Goal: Information Seeking & Learning: Learn about a topic

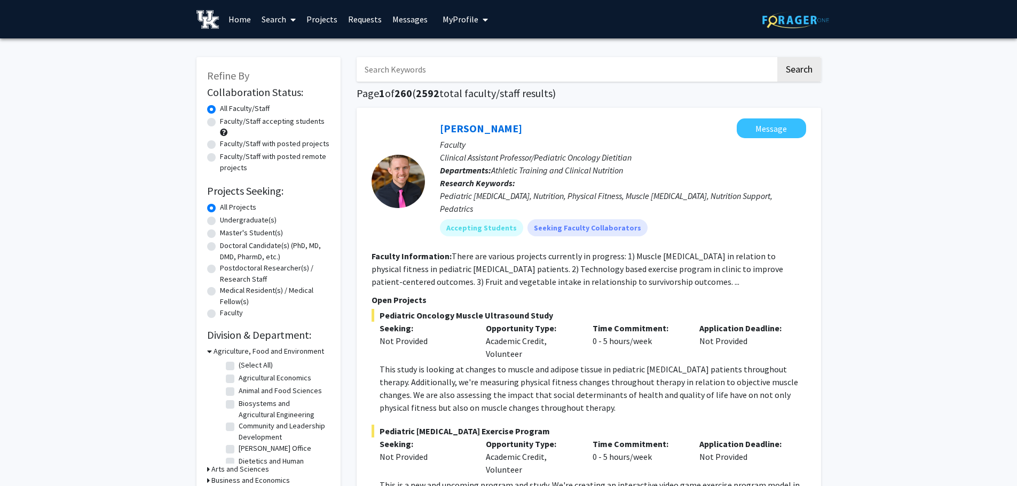
click at [442, 69] on input "Search Keywords" at bounding box center [566, 69] width 419 height 25
click at [777, 57] on button "Search" at bounding box center [799, 69] width 44 height 25
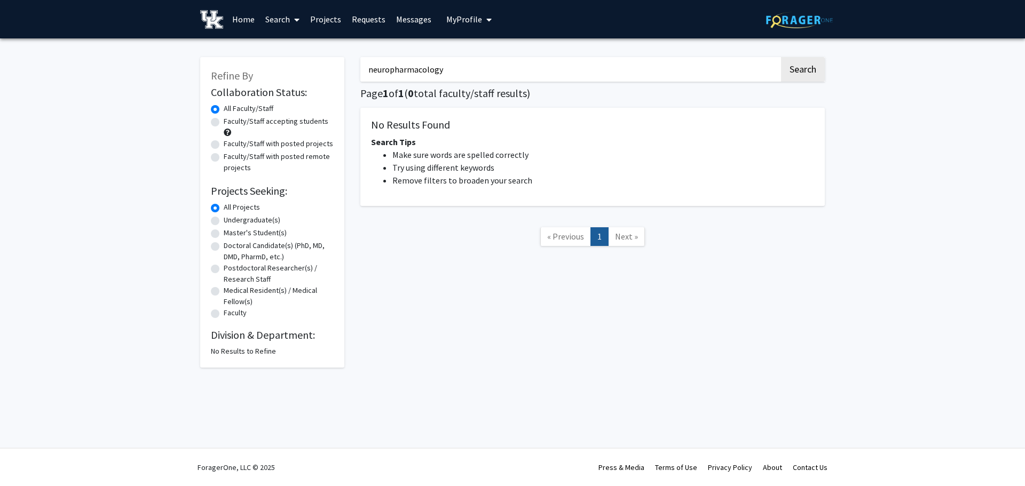
drag, startPoint x: 389, startPoint y: 68, endPoint x: 328, endPoint y: 68, distance: 61.4
click at [328, 68] on div "Refine By Collaboration Status: Collaboration Status All Faculty/Staff Collabor…" at bounding box center [512, 206] width 640 height 321
type input "pharmacology"
click at [781, 57] on button "Search" at bounding box center [803, 69] width 44 height 25
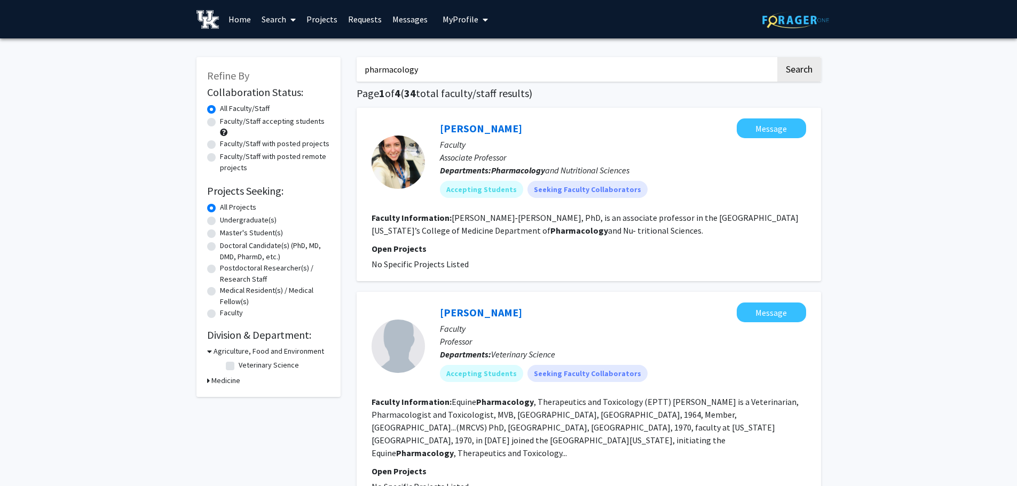
click at [245, 121] on label "Faculty/Staff accepting students" at bounding box center [272, 121] width 105 height 11
click at [227, 121] on input "Faculty/Staff accepting students" at bounding box center [223, 119] width 7 height 7
radio input "true"
click at [226, 225] on label "Undergraduate(s)" at bounding box center [248, 220] width 57 height 11
click at [226, 221] on input "Undergraduate(s)" at bounding box center [223, 218] width 7 height 7
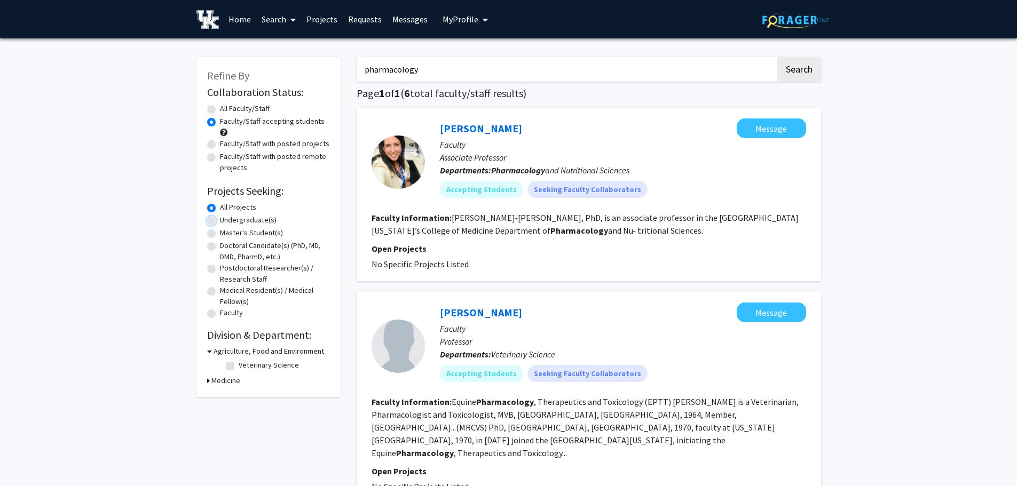
radio input "true"
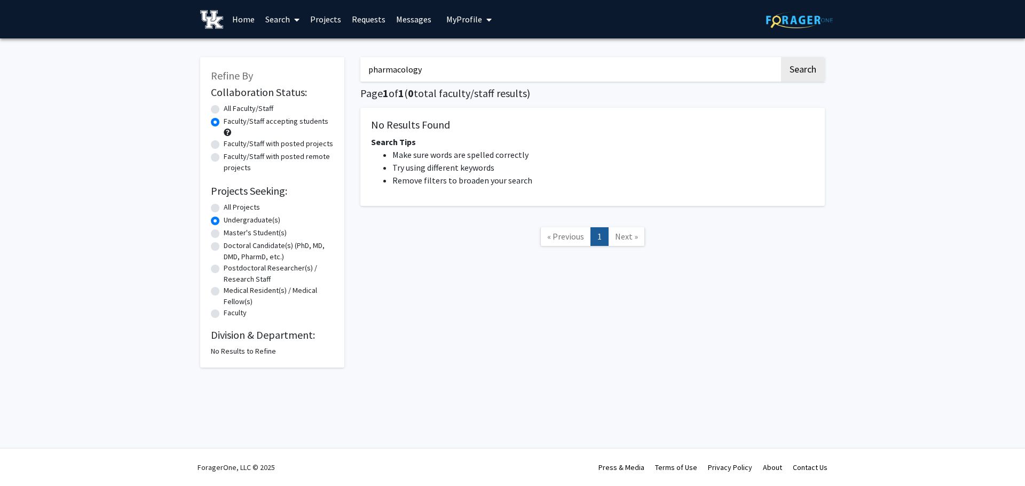
click at [231, 211] on label "All Projects" at bounding box center [242, 207] width 36 height 11
click at [231, 209] on input "All Projects" at bounding box center [227, 205] width 7 height 7
radio input "true"
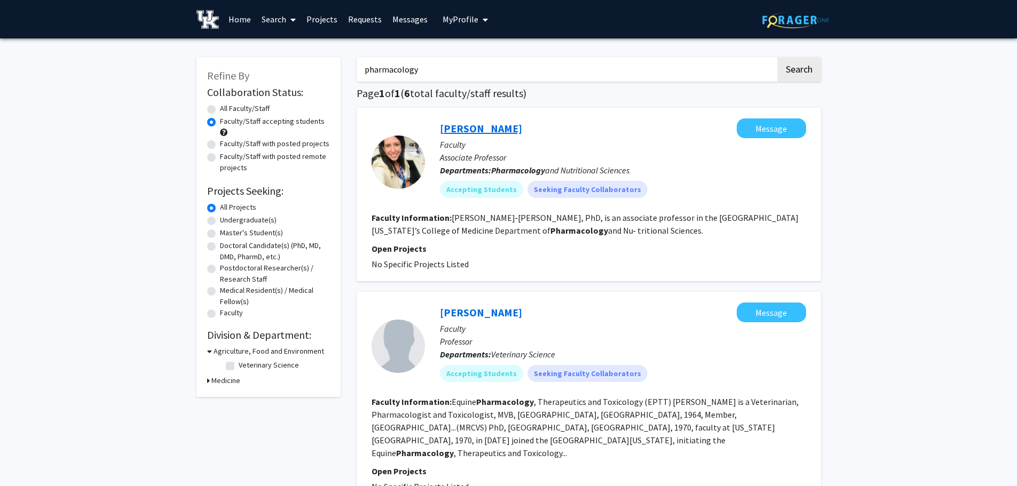
click at [474, 124] on link "Analia Loria Kinsey" at bounding box center [481, 128] width 82 height 13
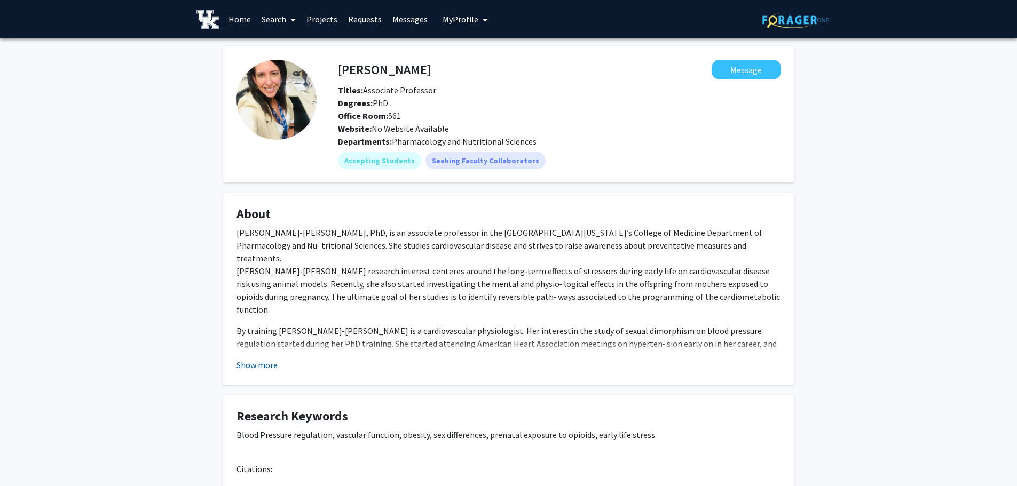
click at [270, 365] on button "Show more" at bounding box center [256, 365] width 41 height 13
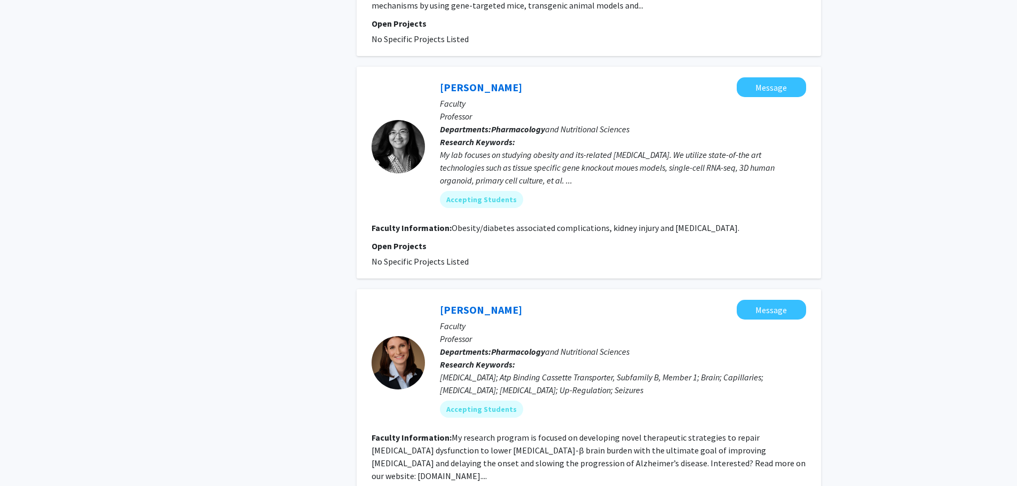
scroll to position [907, 0]
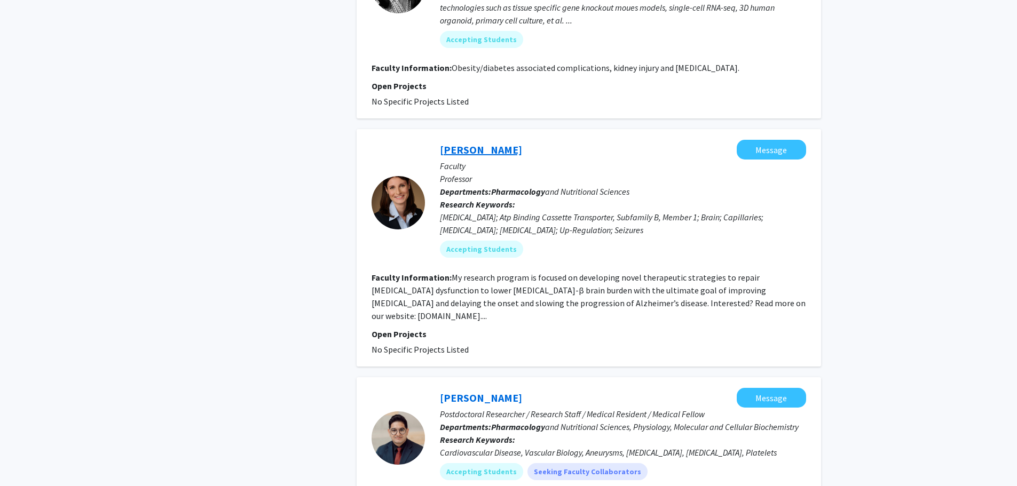
click at [461, 143] on link "Anika Hartz" at bounding box center [481, 149] width 82 height 13
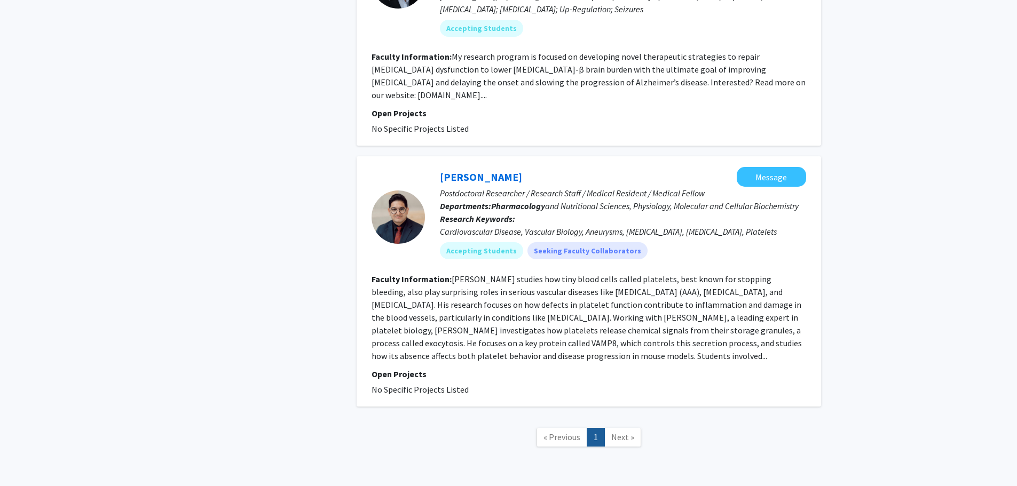
scroll to position [1075, 0]
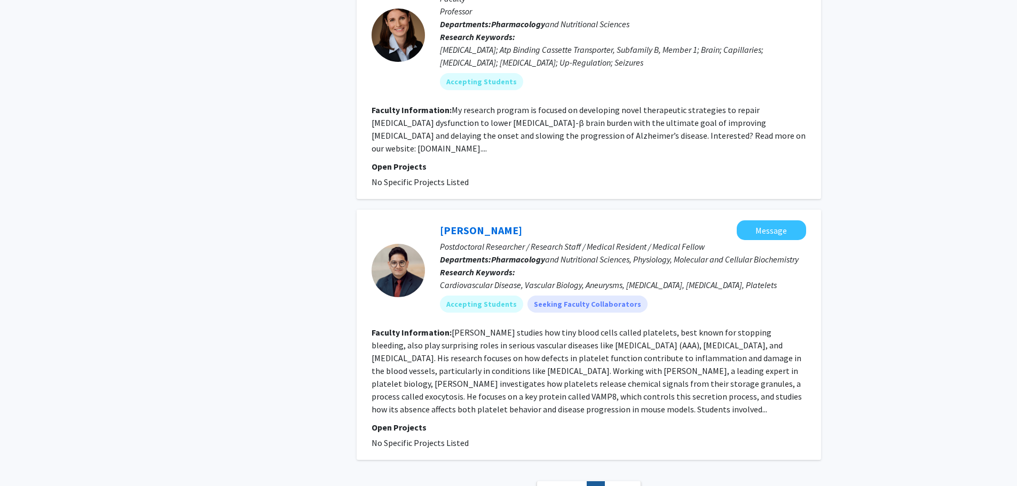
click at [623, 485] on span "Next »" at bounding box center [622, 490] width 23 height 11
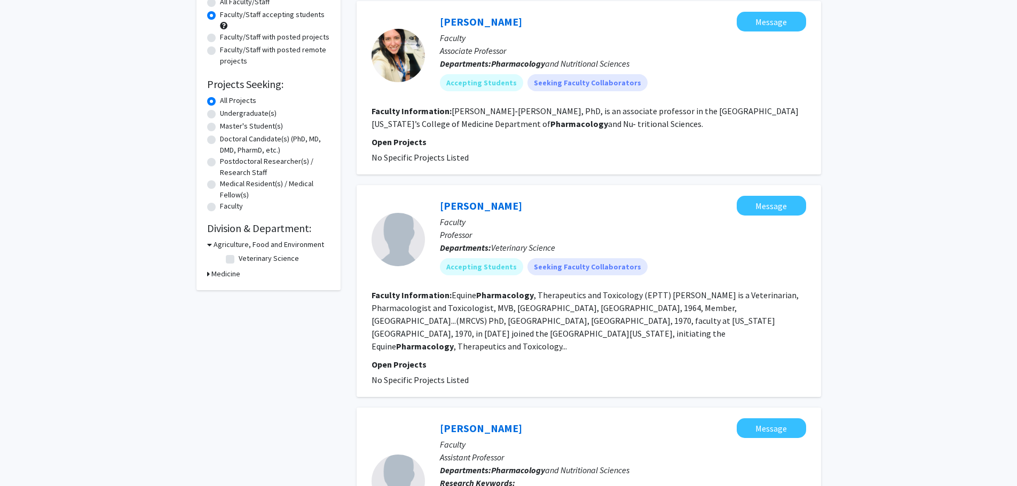
scroll to position [0, 0]
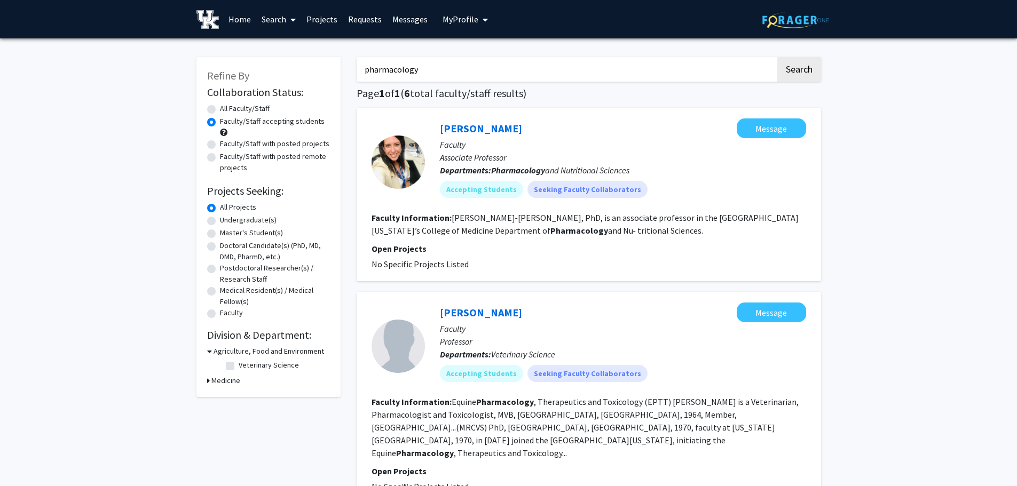
click at [397, 72] on input "pharmacology" at bounding box center [566, 69] width 419 height 25
type input "neuro"
click at [777, 57] on button "Search" at bounding box center [799, 69] width 44 height 25
radio input "true"
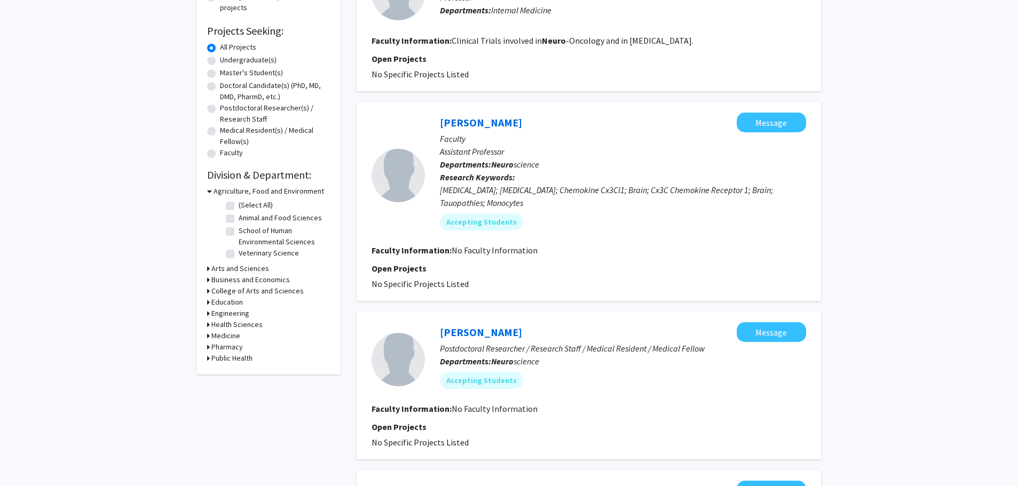
scroll to position [53, 0]
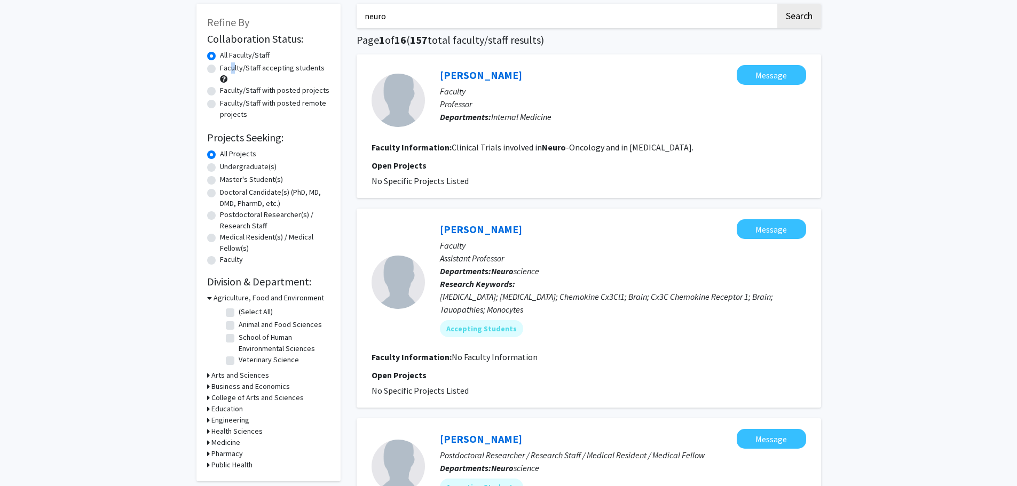
click at [230, 66] on label "Faculty/Staff accepting students" at bounding box center [272, 67] width 105 height 11
click at [205, 64] on div "Refine By Collaboration Status: Collaboration Status All Faculty/Staff Collabor…" at bounding box center [268, 243] width 144 height 478
click at [220, 69] on label "Faculty/Staff accepting students" at bounding box center [272, 67] width 105 height 11
click at [220, 69] on input "Faculty/Staff accepting students" at bounding box center [223, 65] width 7 height 7
radio input "true"
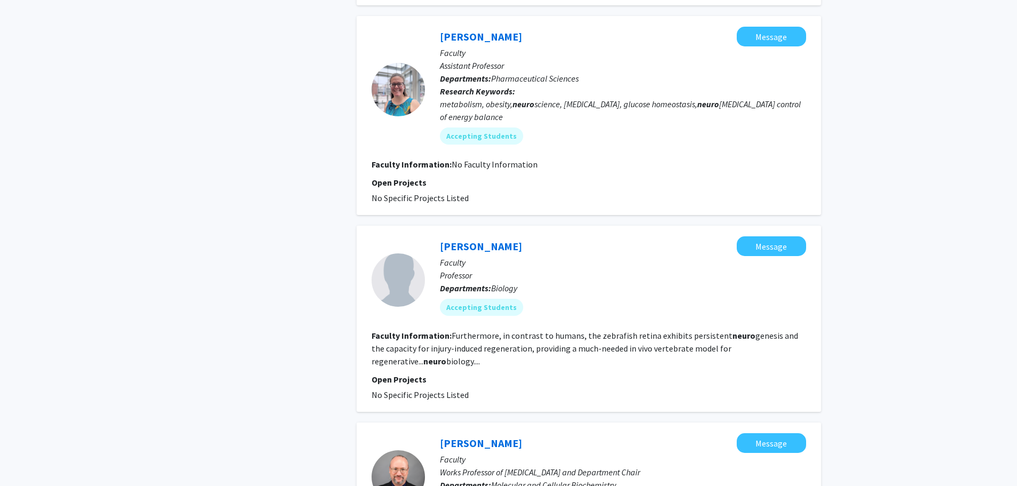
scroll to position [1923, 0]
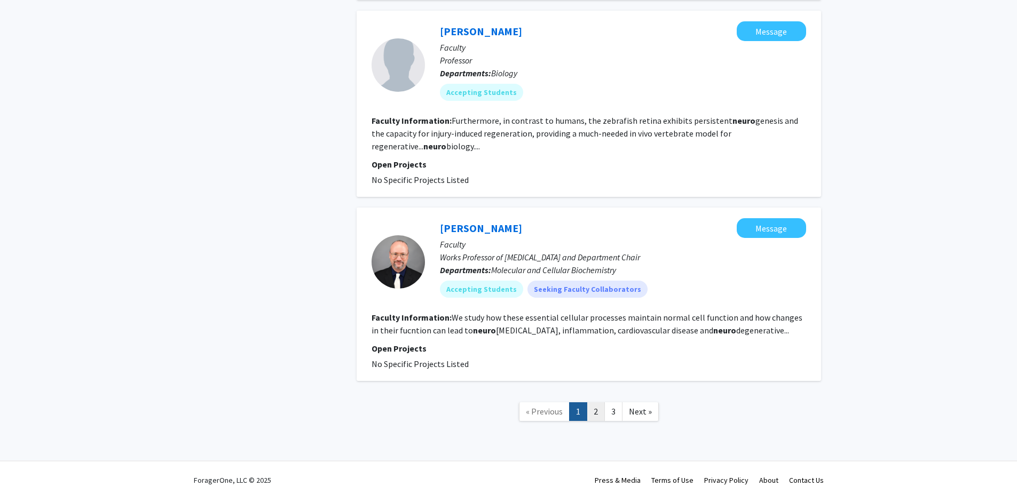
click at [601, 402] on link "2" at bounding box center [596, 411] width 18 height 19
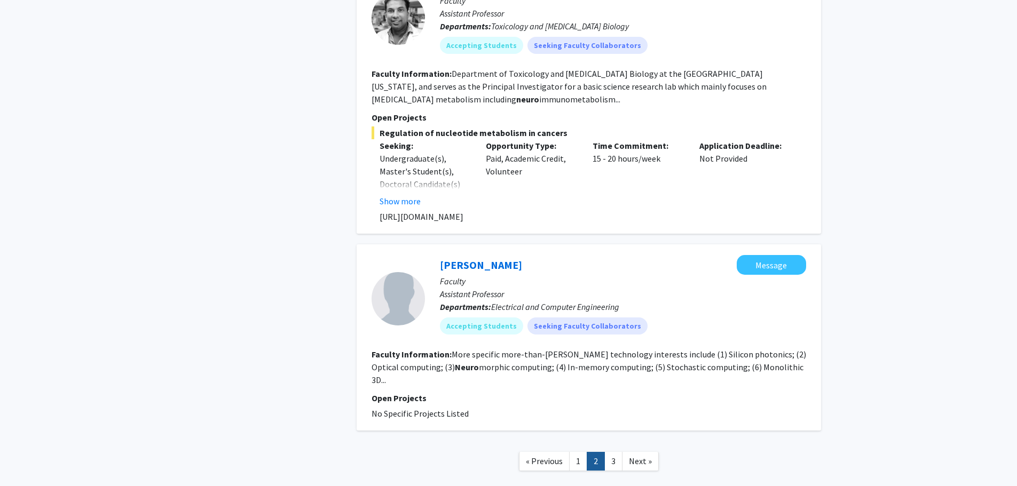
scroll to position [2024, 0]
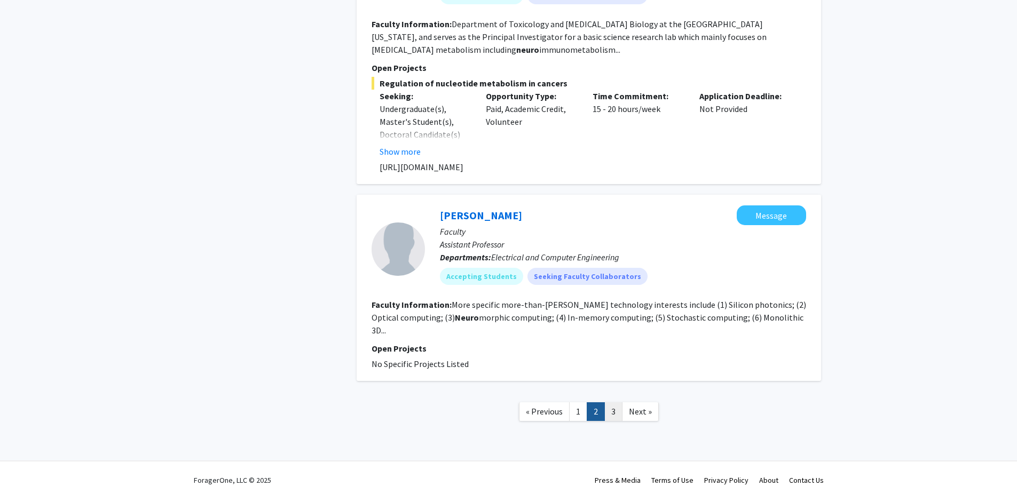
click at [612, 402] on link "3" at bounding box center [613, 411] width 18 height 19
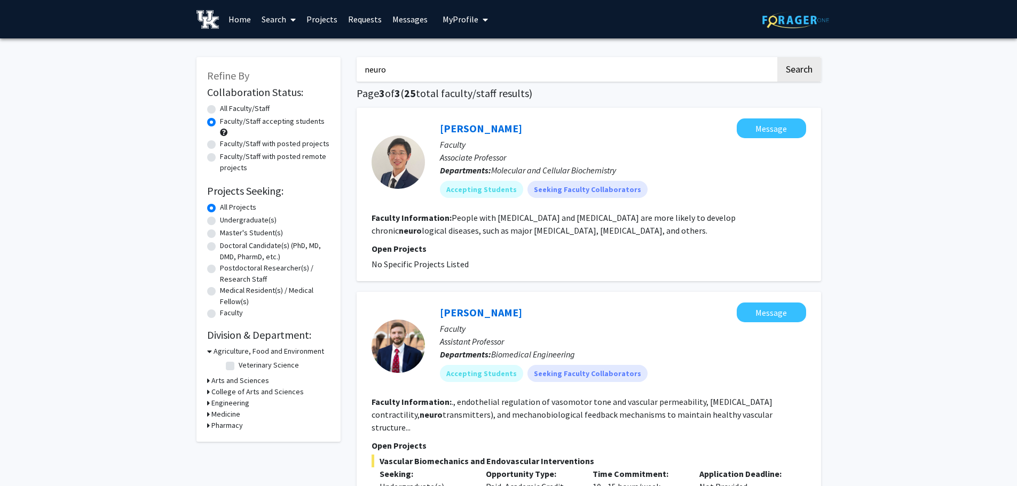
click at [248, 223] on label "Undergraduate(s)" at bounding box center [248, 220] width 57 height 11
click at [227, 221] on input "Undergraduate(s)" at bounding box center [223, 218] width 7 height 7
radio input "true"
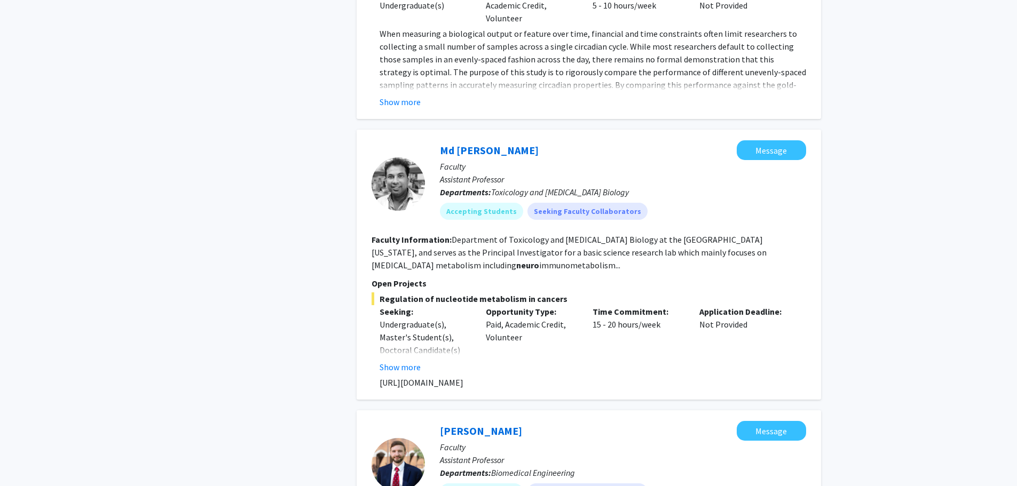
scroll to position [1168, 0]
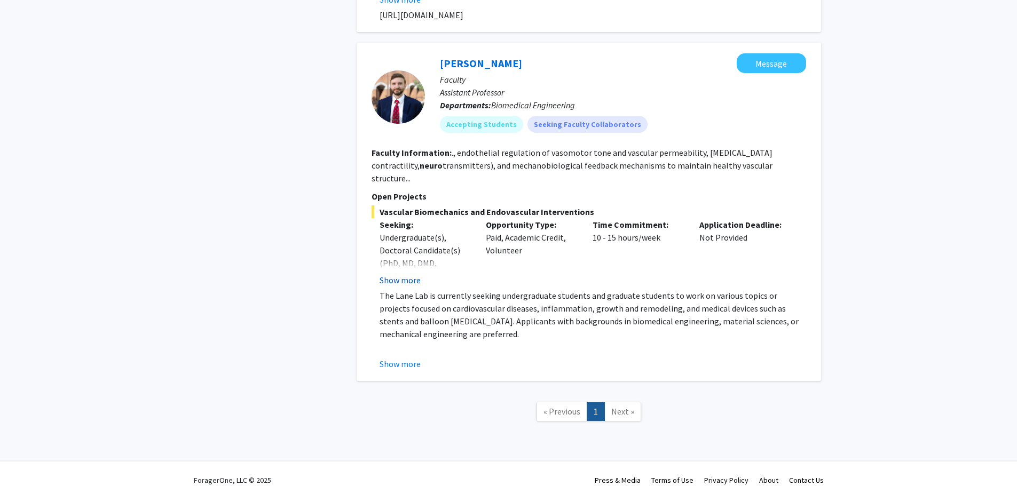
click at [405, 274] on button "Show more" at bounding box center [399, 280] width 41 height 13
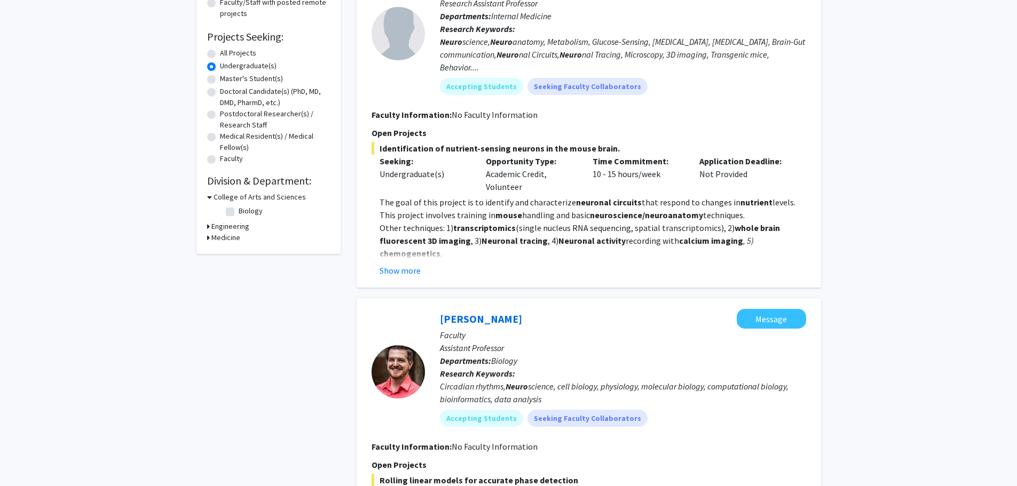
scroll to position [0, 0]
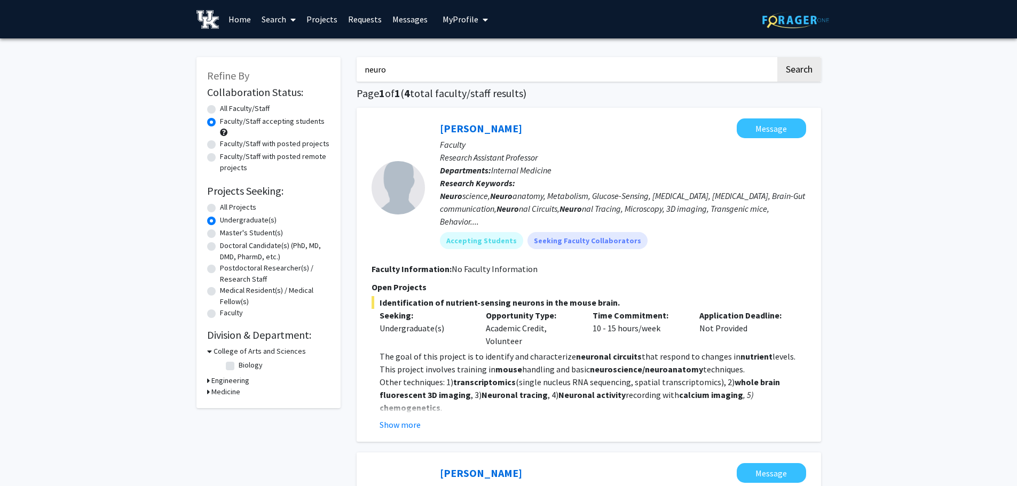
drag, startPoint x: 398, startPoint y: 74, endPoint x: 315, endPoint y: 69, distance: 82.9
type input "pharmacology"
click at [777, 57] on button "Search" at bounding box center [799, 69] width 44 height 25
radio input "true"
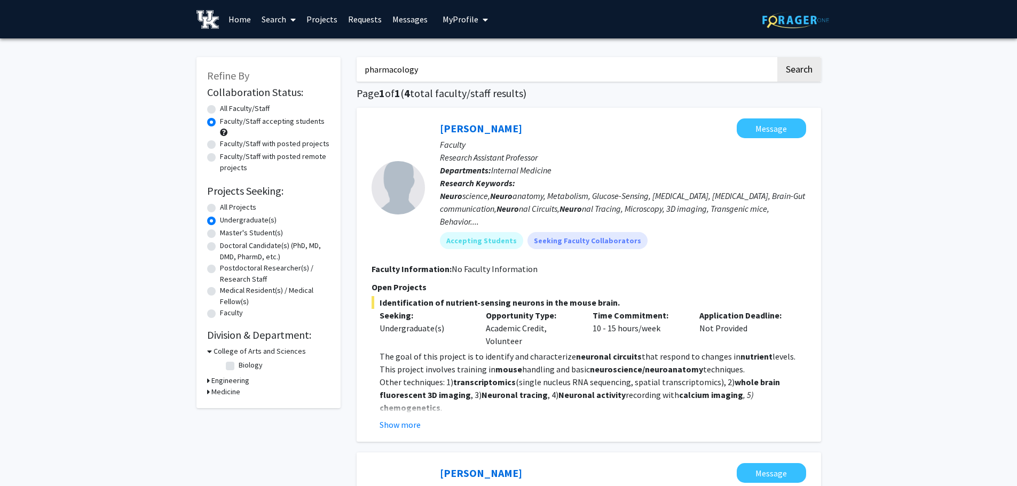
radio input "true"
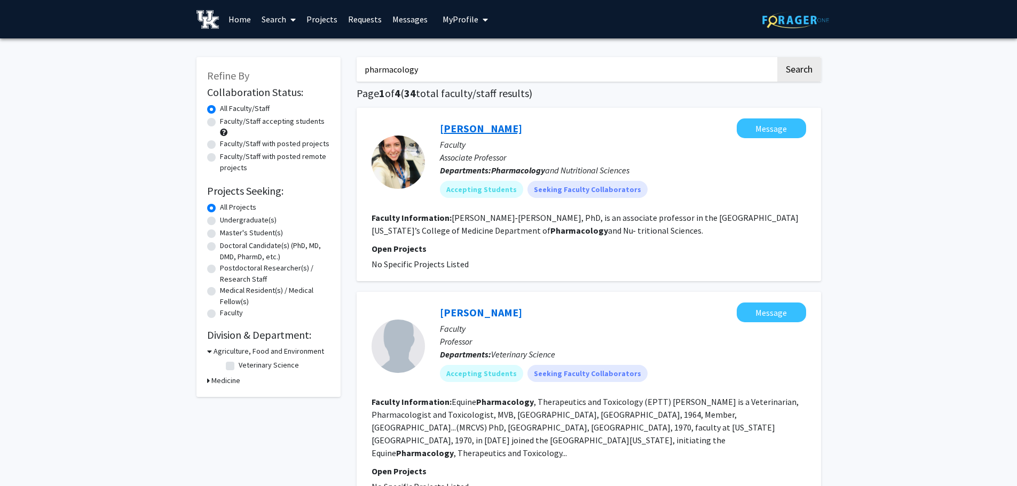
click at [506, 124] on link "Analia Loria Kinsey" at bounding box center [481, 128] width 82 height 13
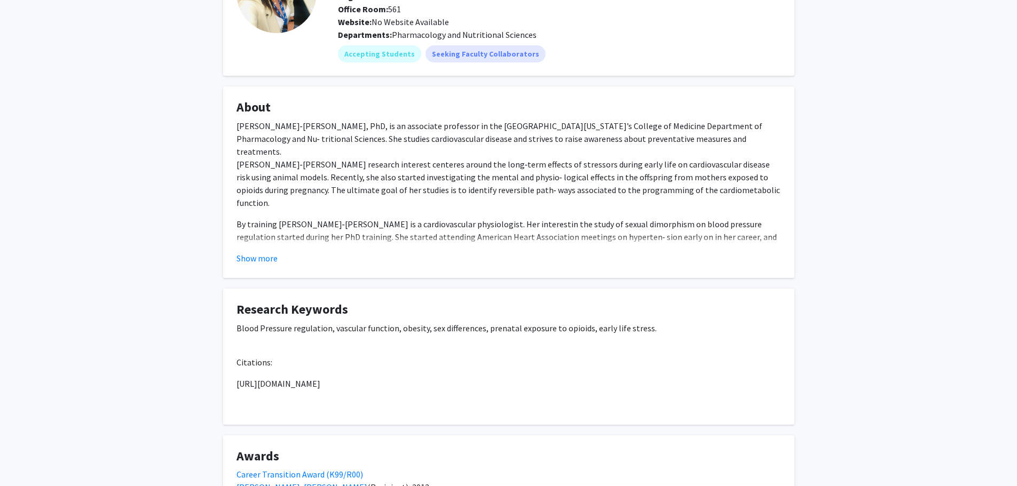
scroll to position [160, 0]
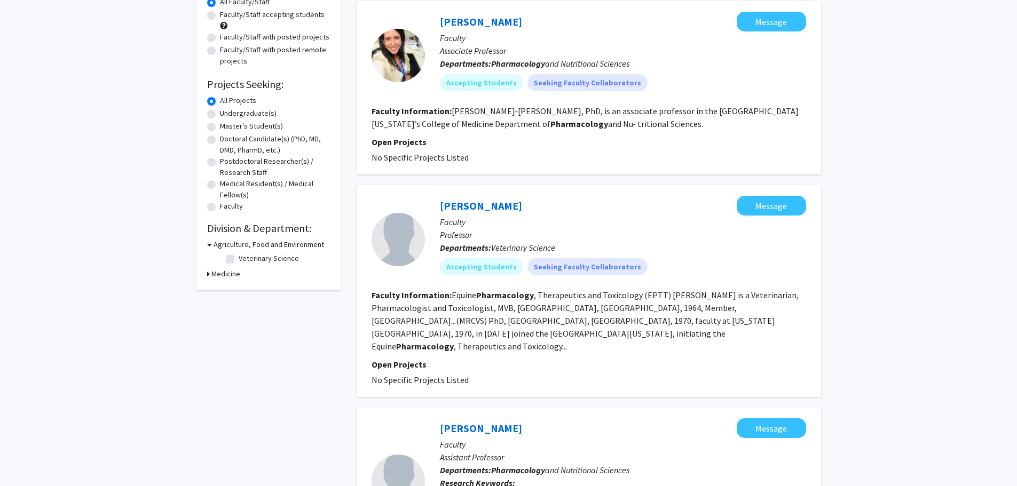
scroll to position [160, 0]
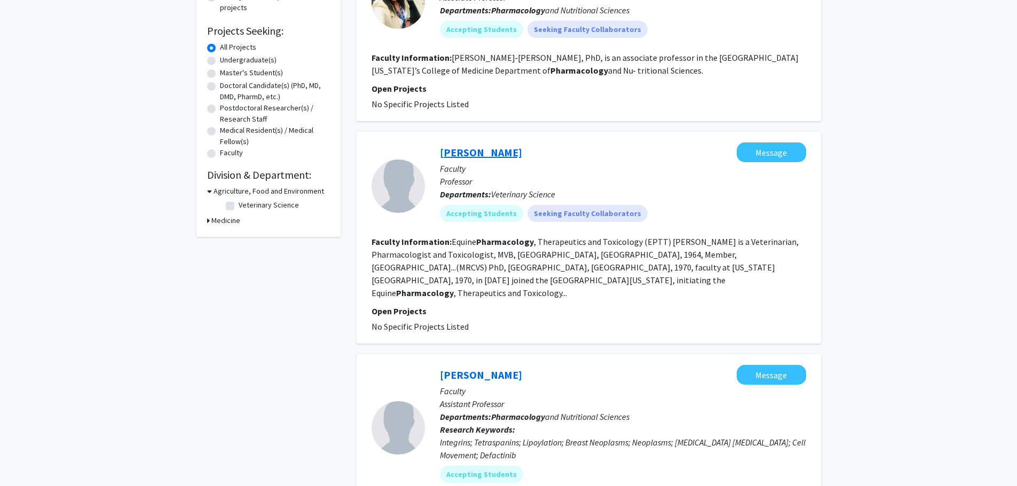
click at [486, 153] on link "Thomas Tobin" at bounding box center [481, 152] width 82 height 13
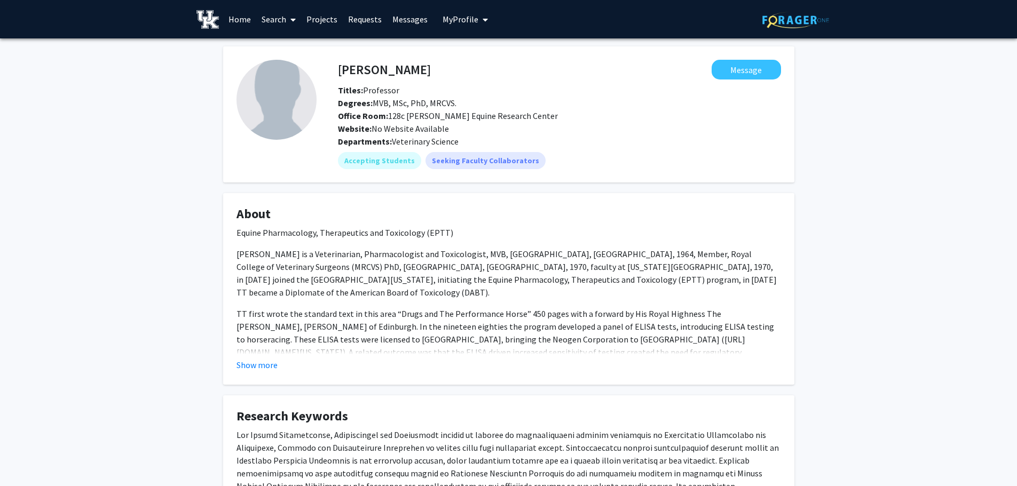
scroll to position [160, 0]
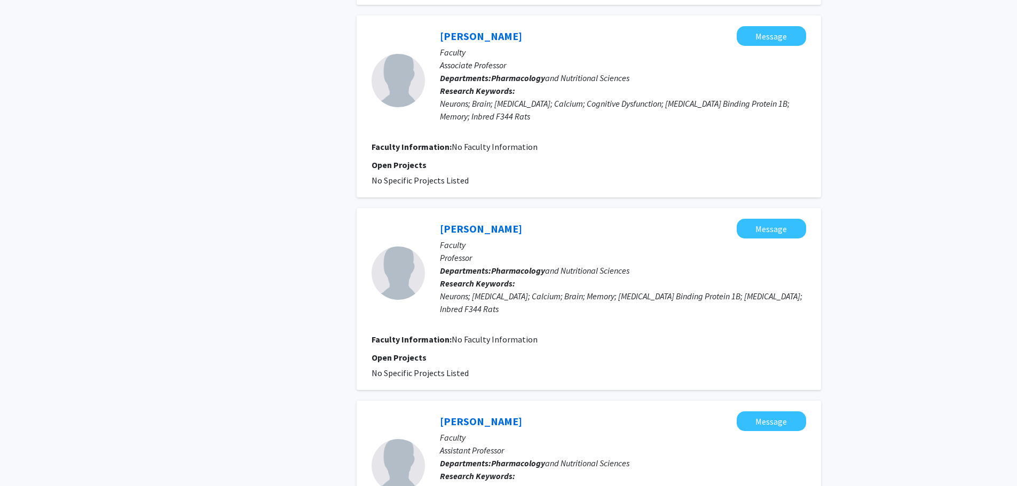
scroll to position [1815, 0]
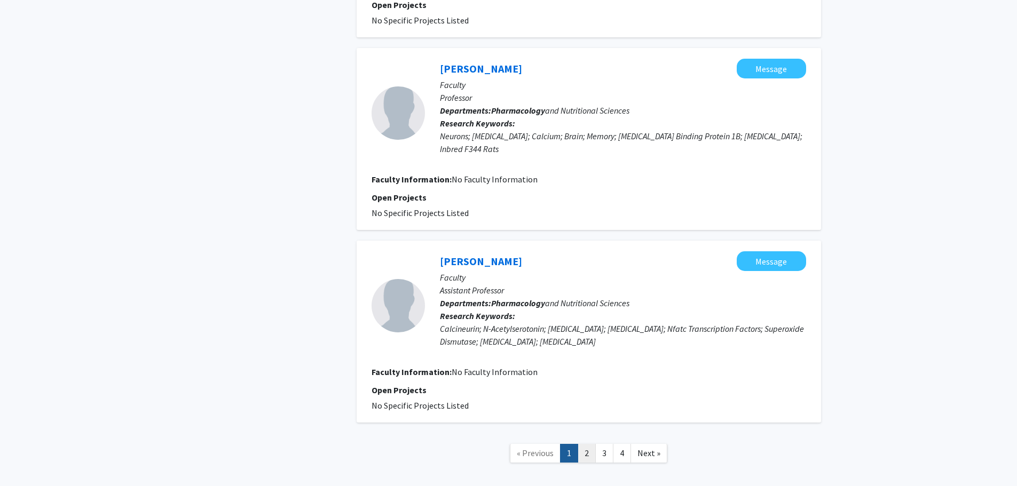
click at [592, 444] on link "2" at bounding box center [586, 453] width 18 height 19
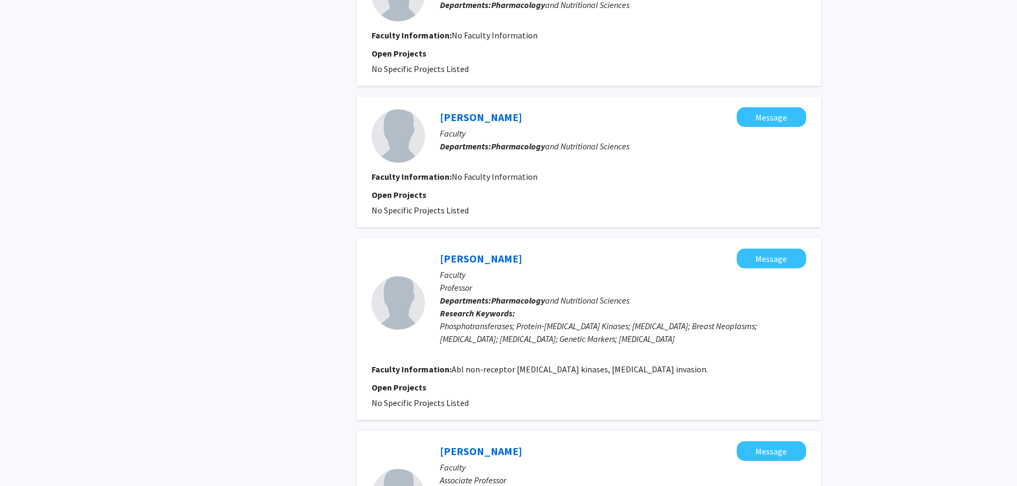
scroll to position [1579, 0]
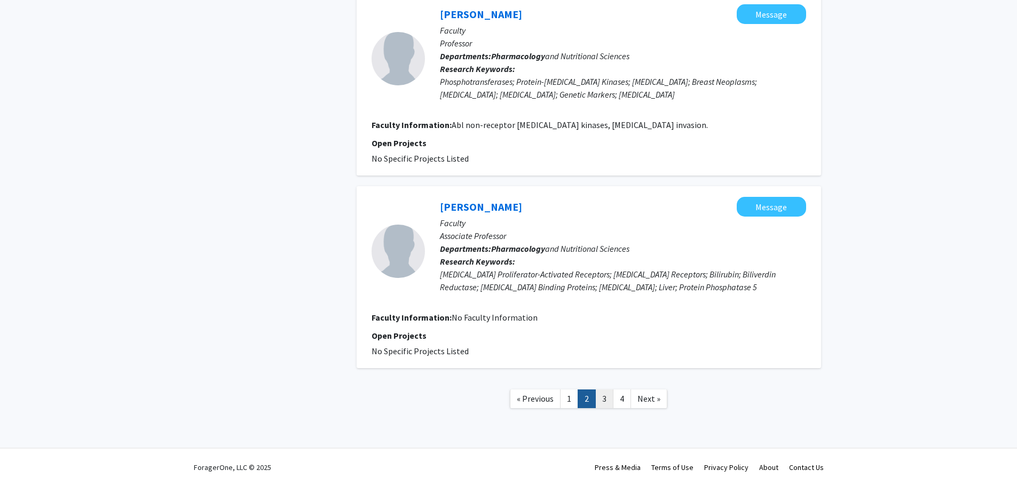
click at [604, 406] on link "3" at bounding box center [604, 399] width 18 height 19
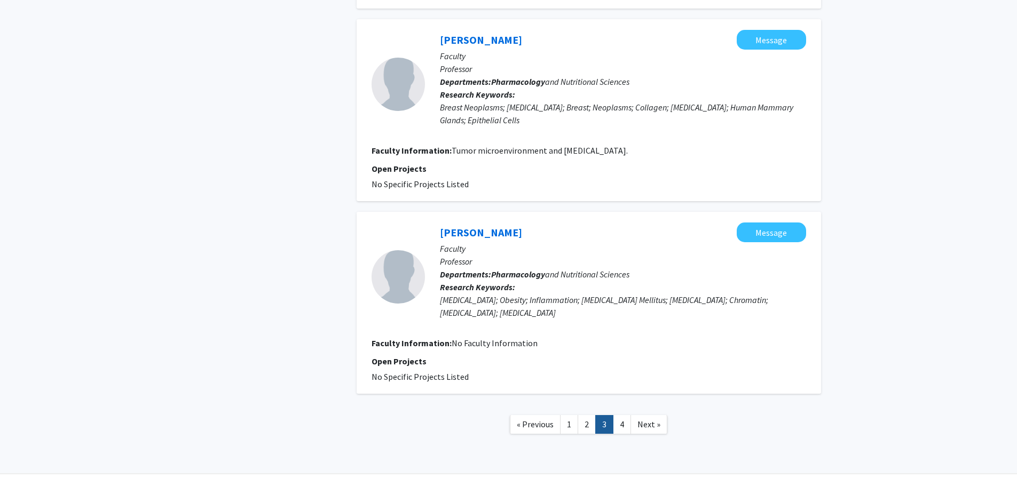
scroll to position [1756, 0]
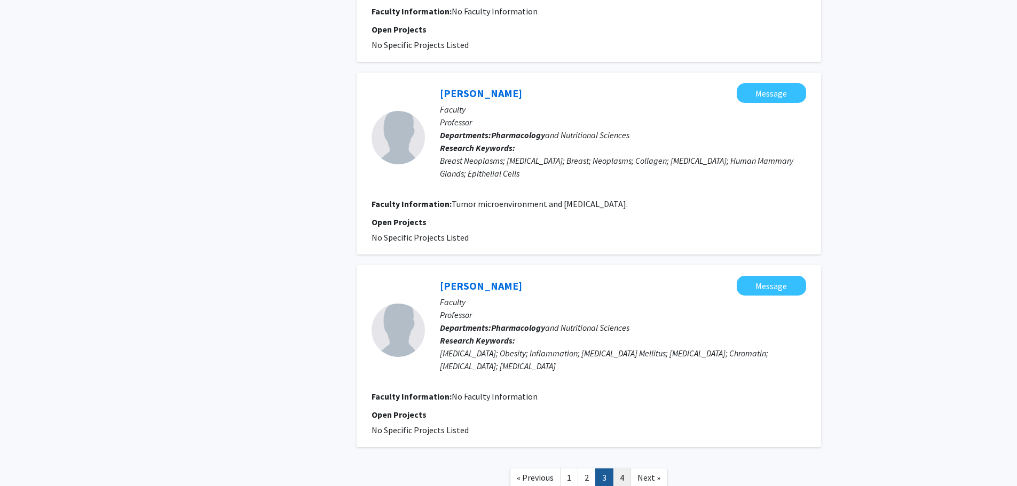
click at [622, 469] on link "4" at bounding box center [622, 478] width 18 height 19
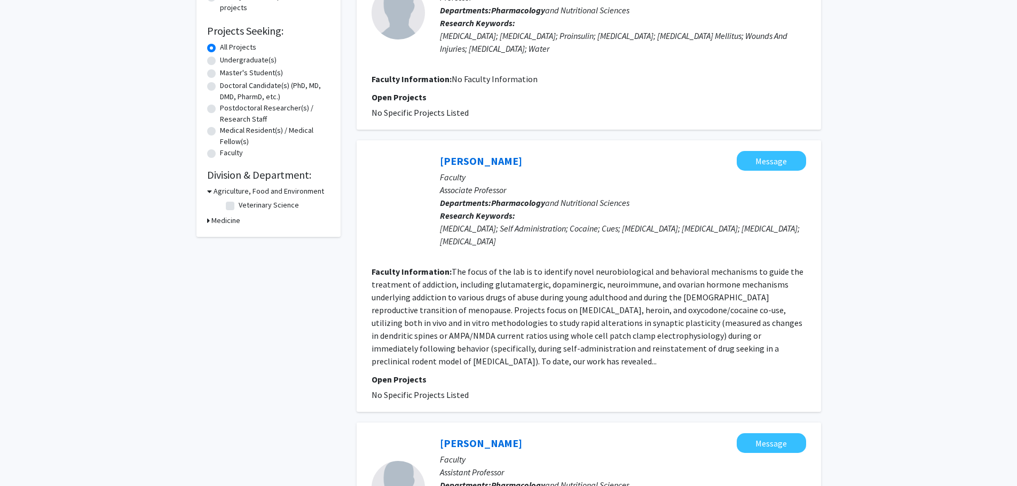
scroll to position [267, 0]
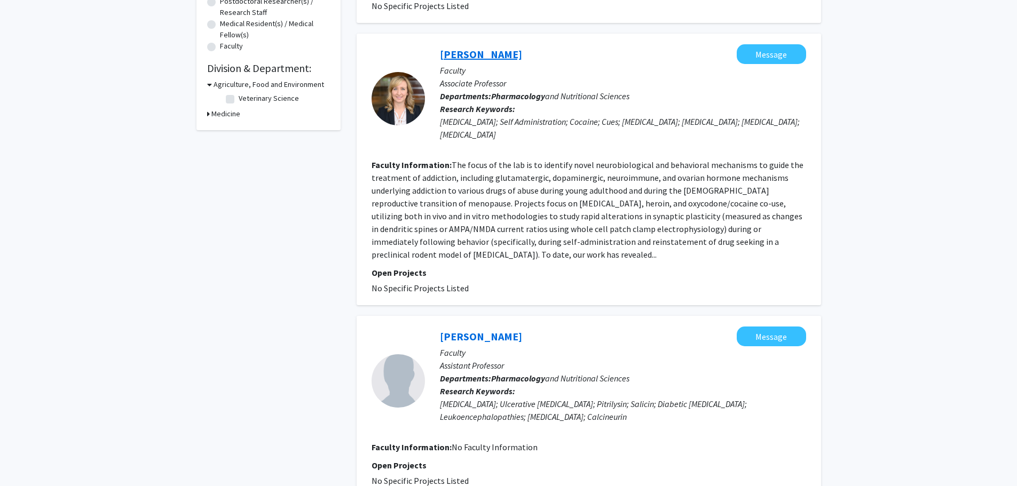
click at [503, 56] on link "Cassandra Gipson-Reichardt" at bounding box center [481, 54] width 82 height 13
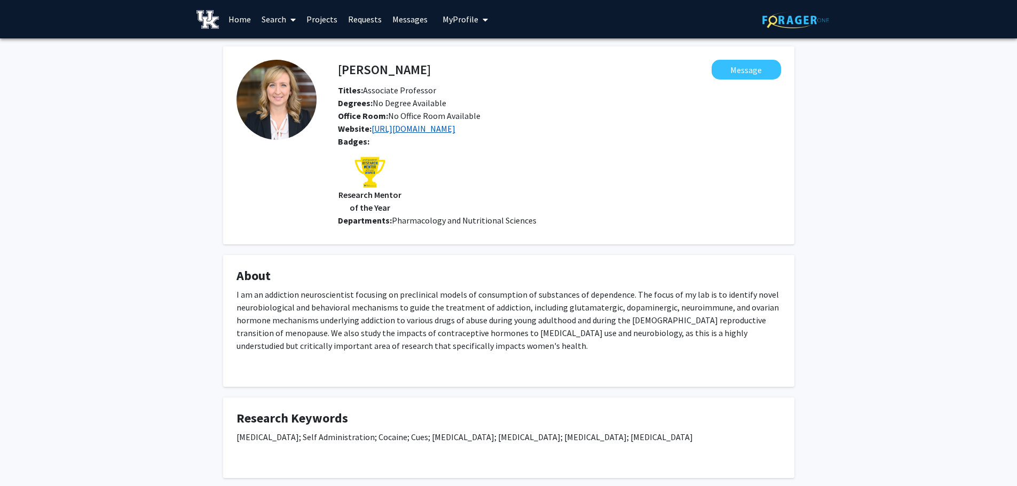
click at [440, 131] on link "https://medicine.uky.edu/users/cdgips2" at bounding box center [413, 128] width 84 height 11
drag, startPoint x: 343, startPoint y: 70, endPoint x: 509, endPoint y: 75, distance: 166.0
click at [509, 75] on div "Cassandra Gipson-Reichardt Message" at bounding box center [559, 70] width 459 height 20
click at [462, 85] on div "Titles: Associate Professor" at bounding box center [559, 90] width 459 height 13
drag, startPoint x: 335, startPoint y: 66, endPoint x: 341, endPoint y: 70, distance: 7.3
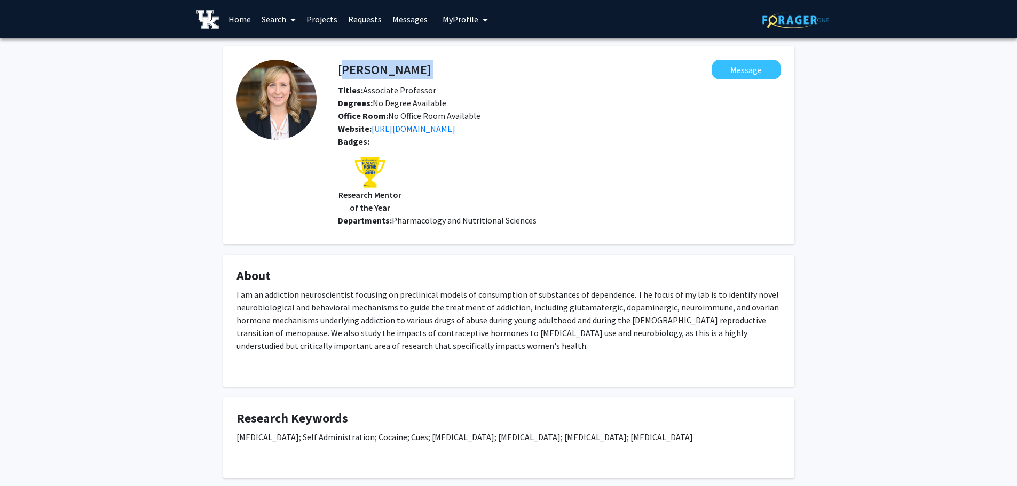
click at [337, 70] on div "Cassandra Gipson-Reichardt Message" at bounding box center [559, 70] width 459 height 20
copy h4 "Cassandra Gipson-Reichardt"
click at [593, 197] on div "Badges: Research Mentor of the Year" at bounding box center [559, 174] width 459 height 79
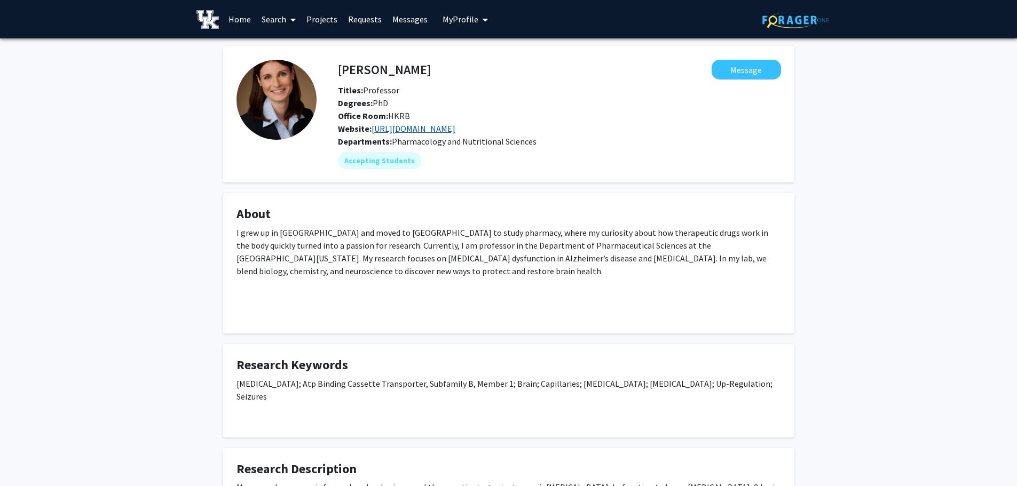
click at [436, 131] on link "[URL][DOMAIN_NAME]" at bounding box center [413, 128] width 84 height 11
